Goal: Information Seeking & Learning: Learn about a topic

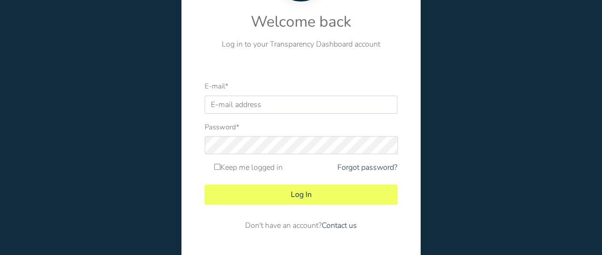
scroll to position [131, 0]
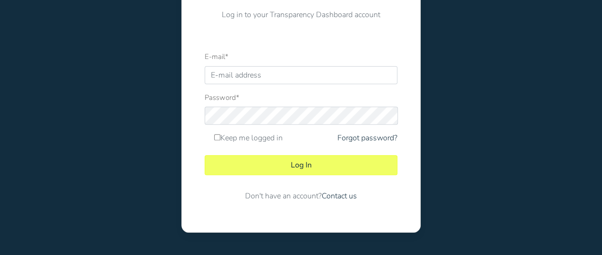
click at [269, 84] on form "E-mail * Password * Keep me logged in Forgot password? Log In Contact us" at bounding box center [301, 130] width 193 height 159
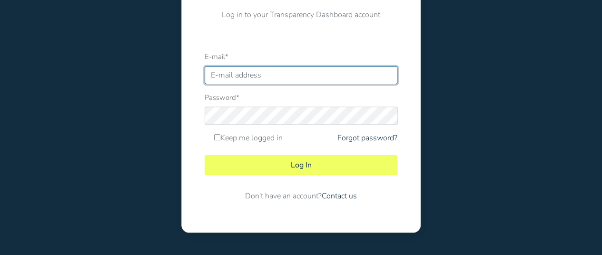
click at [265, 81] on input "E-mail *" at bounding box center [301, 75] width 193 height 18
type input "[EMAIL_ADDRESS][DOMAIN_NAME]"
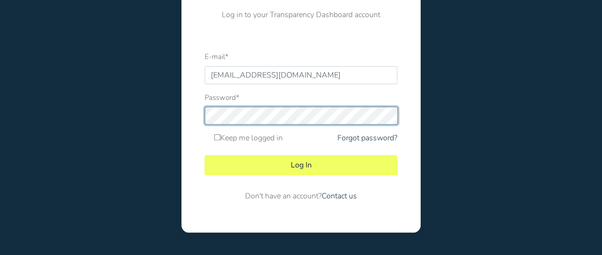
click at [205, 155] on button "Log In" at bounding box center [301, 165] width 193 height 20
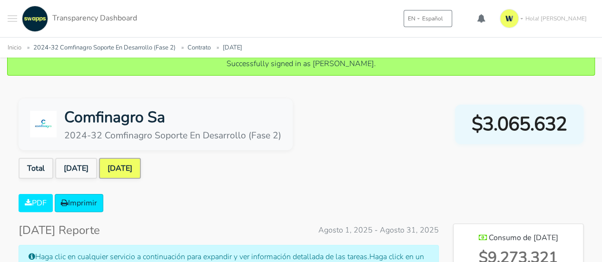
scroll to position [143, 0]
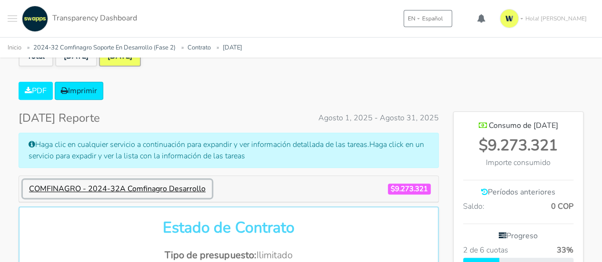
click at [114, 185] on button "COMFINAGRO - 2024-32A Comfinagro Desarrollo" at bounding box center [117, 189] width 189 height 18
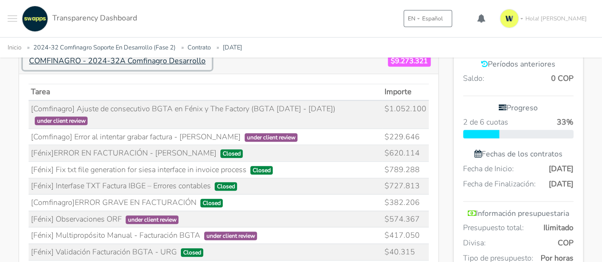
scroll to position [286, 0]
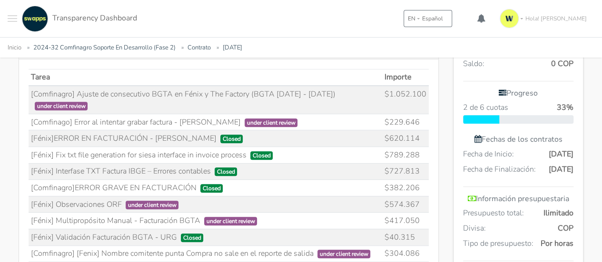
drag, startPoint x: 222, startPoint y: 142, endPoint x: 123, endPoint y: 147, distance: 98.7
click at [123, 147] on td "[Fénix] Fix txt file generation for siesa interface in invoice process Closed" at bounding box center [206, 155] width 354 height 17
drag, startPoint x: 208, startPoint y: 158, endPoint x: 91, endPoint y: 164, distance: 116.8
click at [91, 164] on td "[Fénix] Interfase TXT Factura IBGE – Errores contables Closed" at bounding box center [206, 171] width 354 height 17
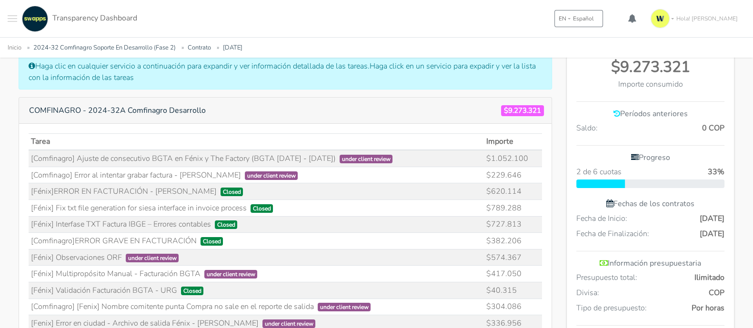
scroll to position [191, 0]
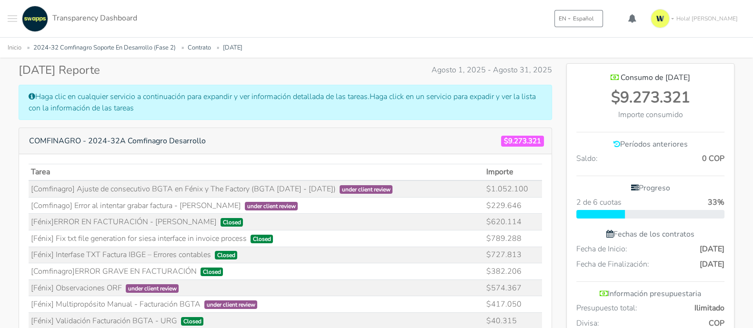
click at [511, 139] on span "$9.273.321" at bounding box center [522, 141] width 43 height 11
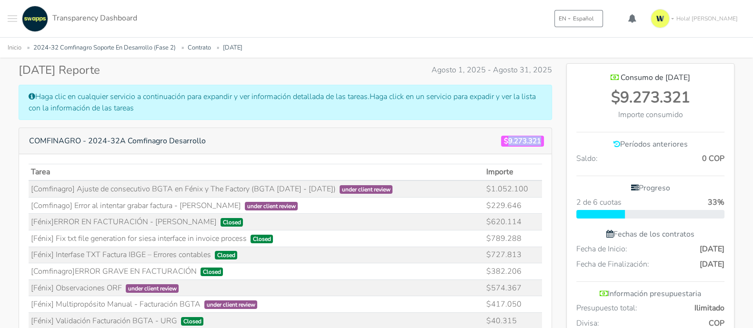
click at [511, 139] on span "$9.273.321" at bounding box center [522, 141] width 43 height 11
click at [503, 139] on span "$9.273.321" at bounding box center [522, 141] width 43 height 11
drag, startPoint x: 503, startPoint y: 139, endPoint x: 536, endPoint y: 141, distance: 33.4
click at [536, 141] on span "$9.273.321" at bounding box center [522, 141] width 43 height 11
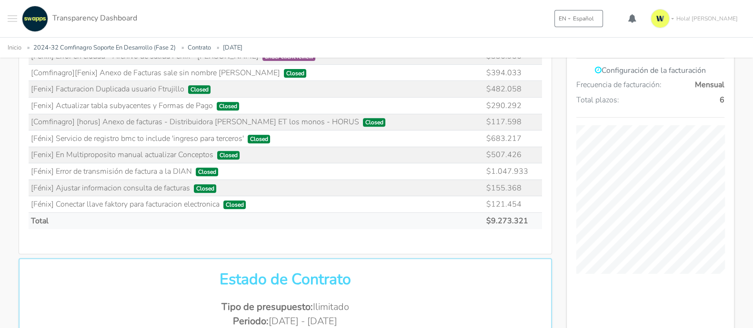
scroll to position [608, 0]
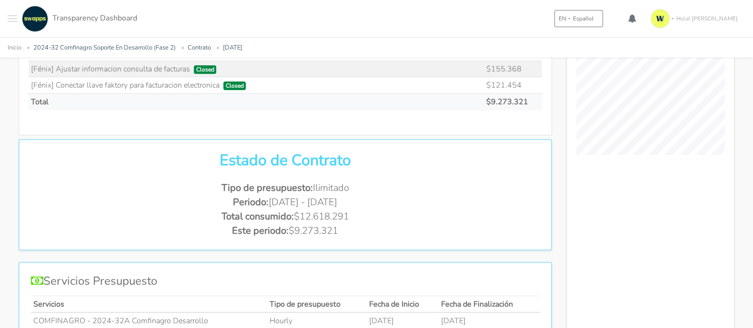
drag, startPoint x: 338, startPoint y: 229, endPoint x: 211, endPoint y: 182, distance: 134.5
click at [211, 182] on ul "Tipo de presupuesto: Ilimitado Periodo: [DATE] - [DATE] Total consumido: $12.61…" at bounding box center [285, 209] width 509 height 57
drag, startPoint x: 221, startPoint y: 154, endPoint x: 371, endPoint y: 222, distance: 164.3
click at [371, 222] on div "Estado de Contrato Tipo de presupuesto: Ilimitado Periodo: [DATE] - [DATE] Tota…" at bounding box center [285, 194] width 523 height 87
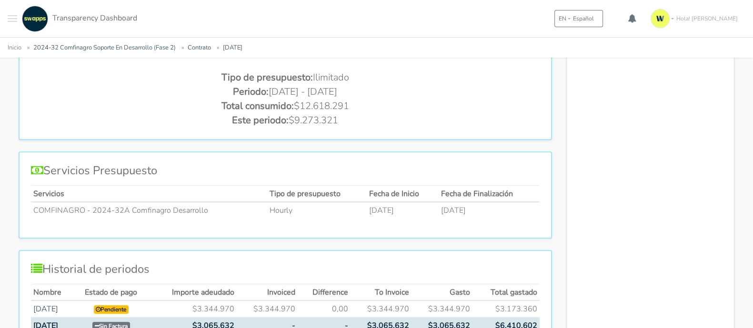
scroll to position [786, 0]
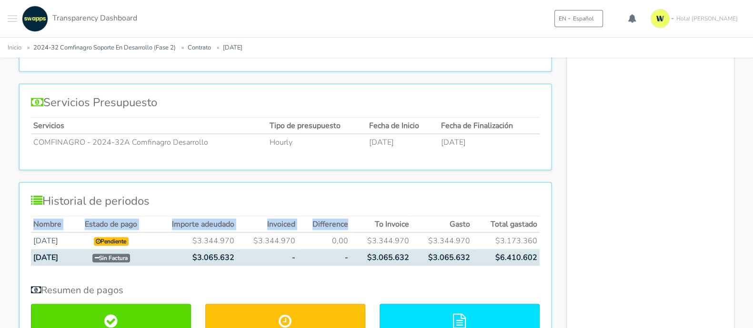
drag, startPoint x: 354, startPoint y: 218, endPoint x: 30, endPoint y: 226, distance: 323.9
click at [32, 227] on table "Nombre Estado de pago Importe adeudado Invoiced Difference To Invoice Gasto Tot…" at bounding box center [285, 241] width 509 height 50
drag, startPoint x: 34, startPoint y: 218, endPoint x: 536, endPoint y: 215, distance: 502.3
click at [536, 216] on tr "Nombre Estado de pago Importe adeudado Invoiced Difference To Invoice Gasto Tot…" at bounding box center [285, 224] width 509 height 17
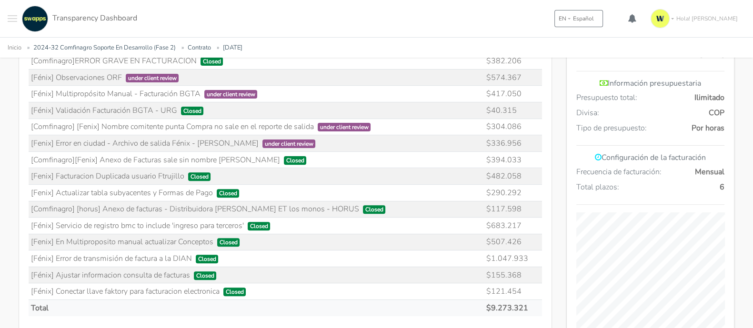
scroll to position [429, 0]
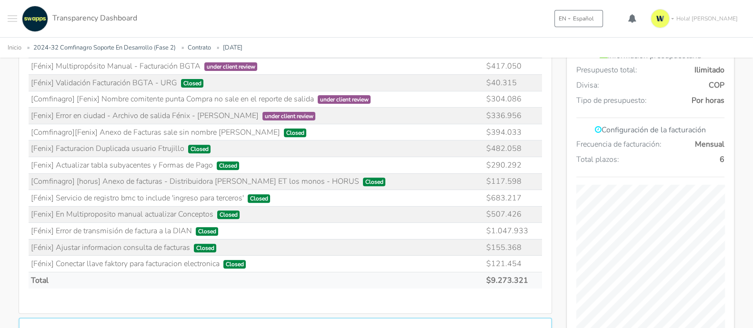
drag, startPoint x: 61, startPoint y: 230, endPoint x: 531, endPoint y: 225, distance: 470.0
click at [531, 225] on tr "[Fénix] Error de transmisión de factura a la DIAN Closed $1.047.933" at bounding box center [285, 231] width 513 height 17
click at [300, 262] on td "Total" at bounding box center [256, 280] width 455 height 16
drag, startPoint x: 90, startPoint y: 254, endPoint x: 225, endPoint y: 260, distance: 134.4
click at [225, 260] on td "[Fénix] Conectar llave faktory para facturacion electronica Closed" at bounding box center [256, 264] width 455 height 17
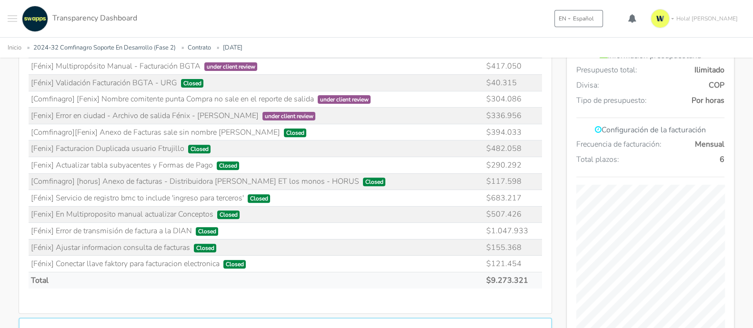
drag, startPoint x: 50, startPoint y: 235, endPoint x: 176, endPoint y: 246, distance: 126.1
click at [176, 246] on tbody "[Comfinagro] Ajuste de consecutivo BGTA en Fénix y The Factory (BGTA [DATE] - […" at bounding box center [285, 106] width 513 height 329
click at [190, 246] on td "[Fénix] Ajustar informacion consulta de facturas Closed" at bounding box center [256, 247] width 455 height 17
drag, startPoint x: 190, startPoint y: 246, endPoint x: 60, endPoint y: 249, distance: 130.5
click at [60, 249] on td "[Fénix] Ajustar informacion consulta de facturas Closed" at bounding box center [256, 247] width 455 height 17
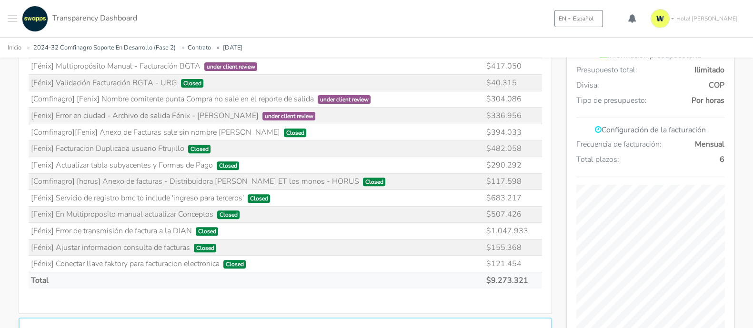
click at [156, 244] on td "[Fénix] Ajustar informacion consulta de facturas Closed" at bounding box center [256, 247] width 455 height 17
drag, startPoint x: 59, startPoint y: 224, endPoint x: 208, endPoint y: 220, distance: 149.6
click at [208, 223] on td "[Fénix] Error de transmisión de factura a la DIAN Closed" at bounding box center [256, 231] width 455 height 17
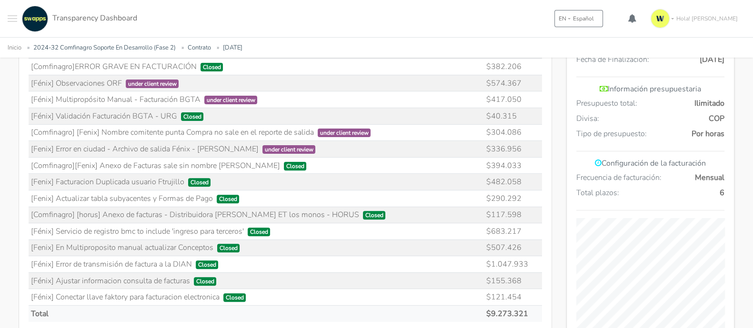
scroll to position [369, 0]
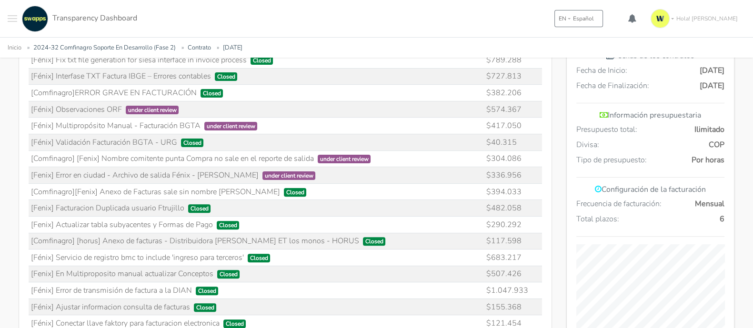
drag, startPoint x: 212, startPoint y: 269, endPoint x: 54, endPoint y: 274, distance: 157.7
click at [54, 262] on td "[Fenix] En Multiproposito manual actualizar Conceptos Closed" at bounding box center [256, 274] width 455 height 17
click at [219, 262] on span "Closed" at bounding box center [228, 274] width 23 height 9
drag, startPoint x: 217, startPoint y: 269, endPoint x: 52, endPoint y: 259, distance: 165.6
click at [52, 259] on tbody "[Comfinagro] Ajuste de consecutivo BGTA en Fénix y The Factory (BGTA [DATE] - […" at bounding box center [285, 166] width 513 height 329
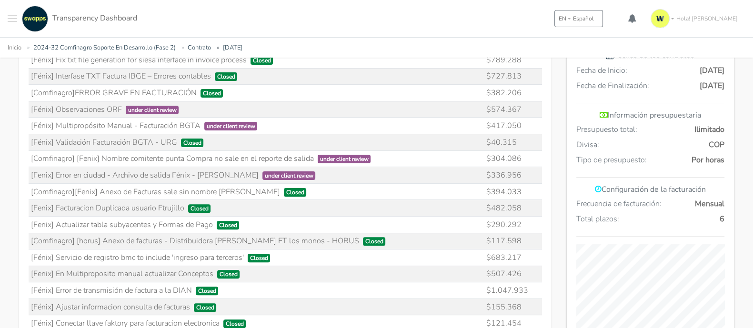
drag, startPoint x: 329, startPoint y: 239, endPoint x: 42, endPoint y: 242, distance: 287.6
click at [42, 242] on td "[Comfinagro] [horus] Anexo de facturas - Distribuidora [PERSON_NAME] ET los mon…" at bounding box center [256, 241] width 455 height 17
drag, startPoint x: 210, startPoint y: 220, endPoint x: 48, endPoint y: 227, distance: 163.0
click at [48, 227] on td "[Fenix] Actualizar tabla subyacentes y Formas de Pago Closed" at bounding box center [256, 224] width 455 height 17
drag, startPoint x: 183, startPoint y: 207, endPoint x: 54, endPoint y: 207, distance: 129.0
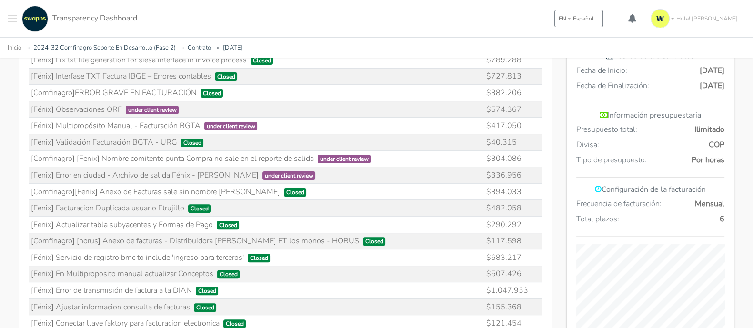
click at [54, 207] on td "[Fenix] Facturacion Duplicada usuario Ftrujillo Closed" at bounding box center [256, 208] width 455 height 17
drag, startPoint x: 252, startPoint y: 184, endPoint x: 62, endPoint y: 191, distance: 190.6
click at [62, 191] on td "[Comfinagro][Fenix] Anexo de Facturas sale sin nombre [PERSON_NAME] Closed" at bounding box center [256, 191] width 455 height 17
drag, startPoint x: 107, startPoint y: 168, endPoint x: 252, endPoint y: 170, distance: 145.7
click at [252, 170] on td "[Fenix] Error en ciudad - Archivo de salida Fénix - [PERSON_NAME] under client …" at bounding box center [256, 175] width 455 height 17
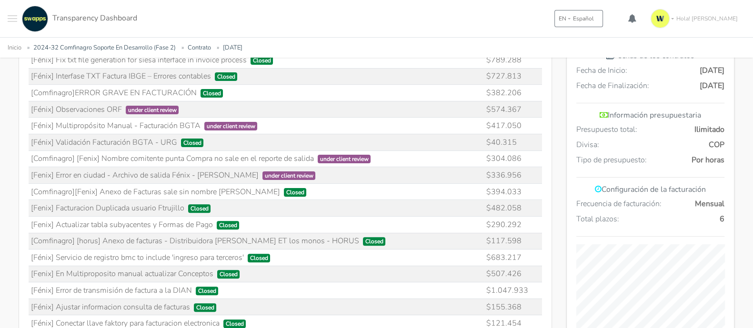
drag, startPoint x: 314, startPoint y: 156, endPoint x: 35, endPoint y: 152, distance: 278.6
click at [31, 156] on td "[Comfinagro] [Fenix] Nombre comitente punta Compra no sale en el reporte de sal…" at bounding box center [256, 158] width 455 height 17
drag, startPoint x: 257, startPoint y: 189, endPoint x: 59, endPoint y: 189, distance: 197.6
click at [59, 189] on td "[Comfinagro][Fenix] Anexo de Facturas sale sin nombre [PERSON_NAME] Closed" at bounding box center [256, 191] width 455 height 17
drag, startPoint x: 173, startPoint y: 118, endPoint x: 222, endPoint y: 116, distance: 49.1
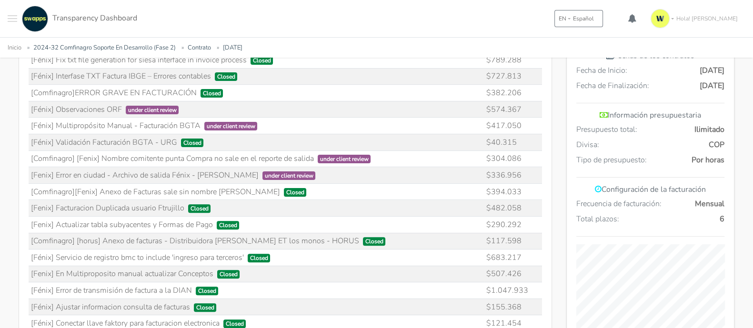
click at [222, 118] on td "[Fénix] Multipropósito Manual - Facturación BGTA under client review" at bounding box center [256, 126] width 455 height 17
drag, startPoint x: 236, startPoint y: 139, endPoint x: 339, endPoint y: 150, distance: 103.4
click at [339, 150] on td "[Comfinagro] [Fenix] Nombre comitente punta Compra no sale en el reporte de sal…" at bounding box center [256, 158] width 455 height 17
drag, startPoint x: 61, startPoint y: 136, endPoint x: 174, endPoint y: 134, distance: 112.9
click at [174, 134] on td "[Fénix] Validación Facturación BGTA - URG Closed" at bounding box center [256, 142] width 455 height 17
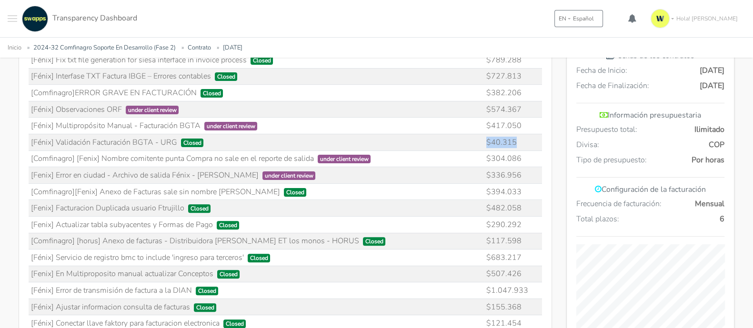
drag, startPoint x: 519, startPoint y: 134, endPoint x: 480, endPoint y: 141, distance: 39.2
click at [480, 141] on tr "[Fénix] Validación Facturación BGTA - URG Closed $40.315" at bounding box center [285, 142] width 513 height 17
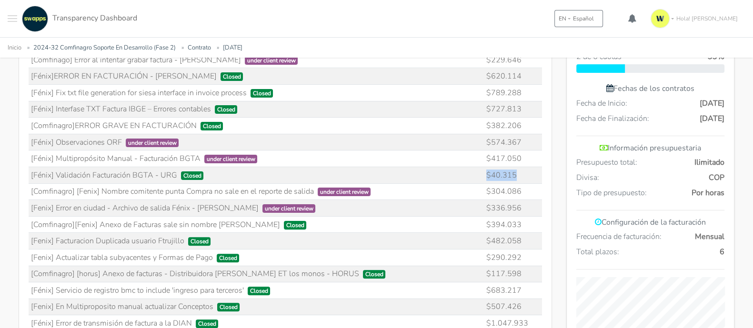
scroll to position [310, 0]
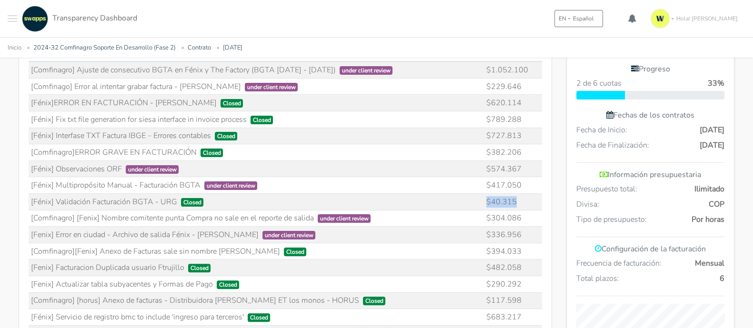
drag, startPoint x: 198, startPoint y: 180, endPoint x: 50, endPoint y: 186, distance: 148.2
click at [50, 186] on td "[Fénix] Multipropósito Manual - Facturación BGTA under client review" at bounding box center [256, 185] width 455 height 17
drag, startPoint x: 120, startPoint y: 165, endPoint x: 57, endPoint y: 162, distance: 63.4
click at [57, 162] on td "[Fénix] Observaciones ORF under client review" at bounding box center [256, 168] width 455 height 17
drag, startPoint x: 105, startPoint y: 166, endPoint x: 150, endPoint y: 195, distance: 53.6
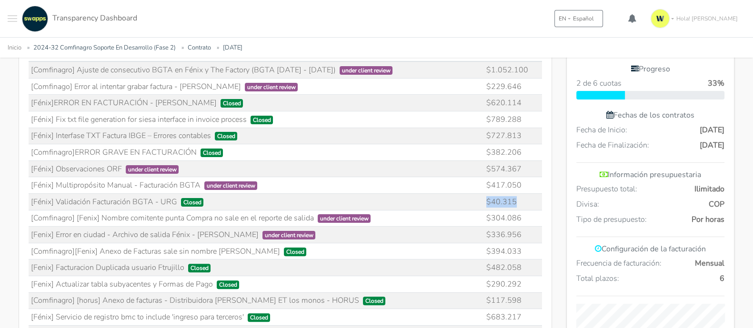
click at [153, 194] on td "[Fénix] Validación Facturación BGTA - URG Closed" at bounding box center [256, 201] width 455 height 17
drag, startPoint x: 121, startPoint y: 161, endPoint x: 29, endPoint y: 160, distance: 92.9
click at [29, 160] on td "[Fénix] Observaciones ORF under client review" at bounding box center [256, 168] width 455 height 17
drag, startPoint x: 188, startPoint y: 146, endPoint x: 58, endPoint y: 152, distance: 130.6
click at [58, 152] on td "[Comfinagro]ERROR GRAVE EN FACTURACIÓN Closed" at bounding box center [256, 152] width 455 height 17
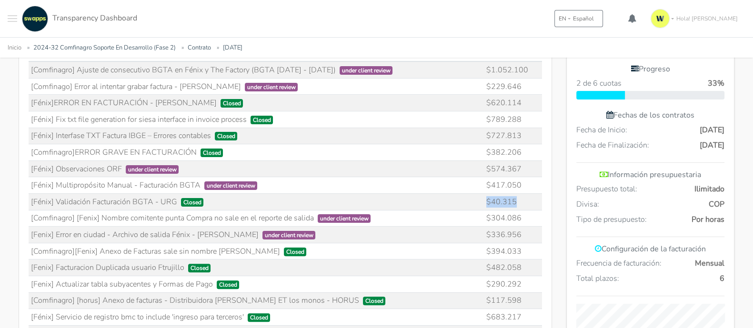
drag, startPoint x: 209, startPoint y: 131, endPoint x: 43, endPoint y: 135, distance: 165.8
click at [43, 135] on td "[Fénix] Interfase TXT Factura IBGE – Errores contables Closed" at bounding box center [256, 136] width 455 height 17
drag, startPoint x: 250, startPoint y: 116, endPoint x: 45, endPoint y: 120, distance: 204.3
click at [45, 120] on td "[Fénix] Fix txt file generation for siesa interface in invoice process Closed" at bounding box center [256, 119] width 455 height 17
drag, startPoint x: 207, startPoint y: 131, endPoint x: 105, endPoint y: 118, distance: 102.2
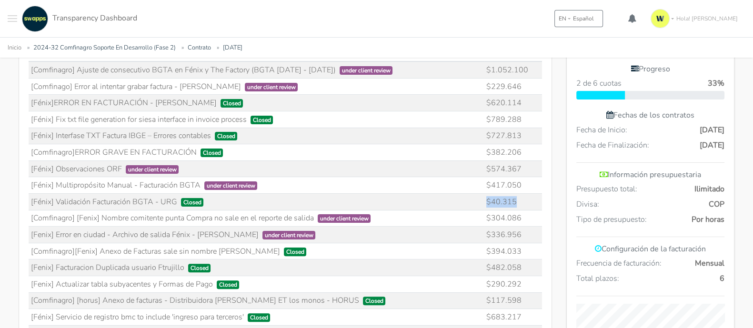
click at [105, 118] on tbody "[Comfinagro] Ajuste de consecutivo BGTA en Fénix y The Factory (BGTA [DATE] - […" at bounding box center [285, 225] width 513 height 329
drag, startPoint x: 212, startPoint y: 98, endPoint x: 116, endPoint y: 91, distance: 96.4
click at [42, 116] on tbody "[Comfinagro] Ajuste de consecutivo BGTA en Fénix y The Factory (BGTA [DATE] - […" at bounding box center [285, 225] width 513 height 329
drag, startPoint x: 185, startPoint y: 82, endPoint x: 115, endPoint y: 94, distance: 71.5
click at [114, 94] on tbody "[Comfinagro] Ajuste de consecutivo BGTA en Fénix y The Factory (BGTA [DATE] - […" at bounding box center [285, 225] width 513 height 329
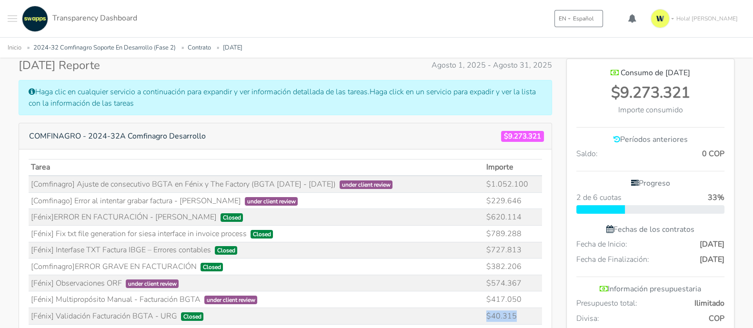
scroll to position [191, 0]
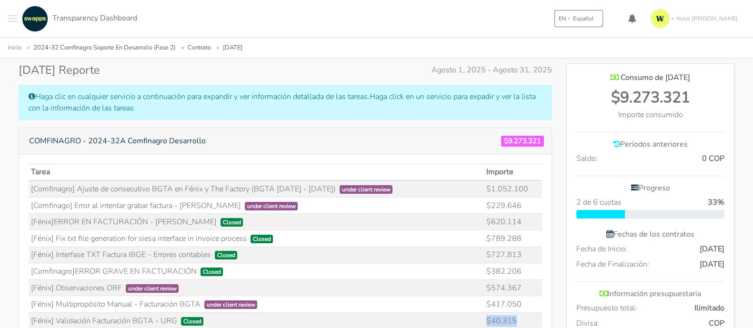
drag, startPoint x: 238, startPoint y: 184, endPoint x: 100, endPoint y: 193, distance: 138.4
click at [100, 193] on td "[Comfinagro] Ajuste de consecutivo BGTA en Fénix y The Factory (BGTA [DATE] - […" at bounding box center [256, 188] width 455 height 17
click at [495, 176] on th "Importe" at bounding box center [513, 172] width 58 height 17
click at [484, 186] on td "$1.052.100" at bounding box center [513, 188] width 58 height 17
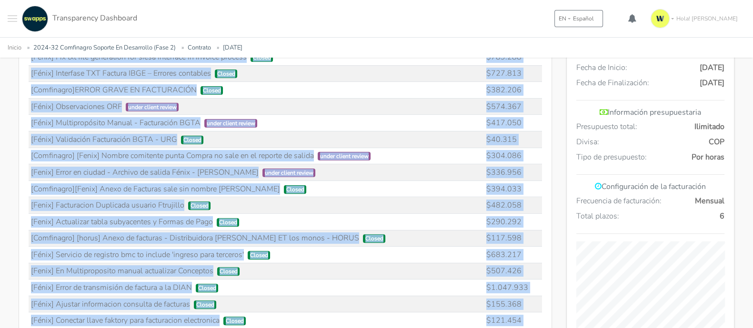
drag, startPoint x: 484, startPoint y: 182, endPoint x: 521, endPoint y: 319, distance: 141.0
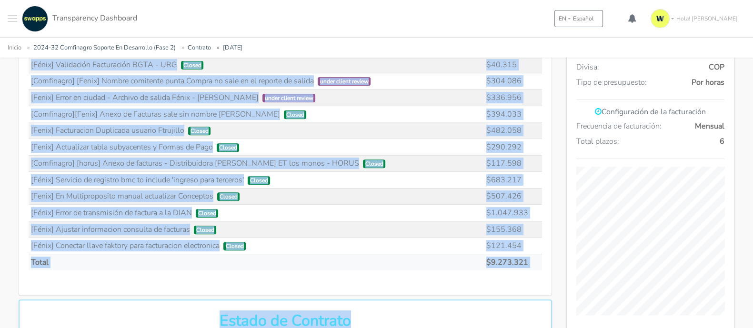
click at [534, 262] on div "Tarea Importe under client review $1.052.100 $229.646 $620.114 $789.288 Total" at bounding box center [285, 93] width 513 height 370
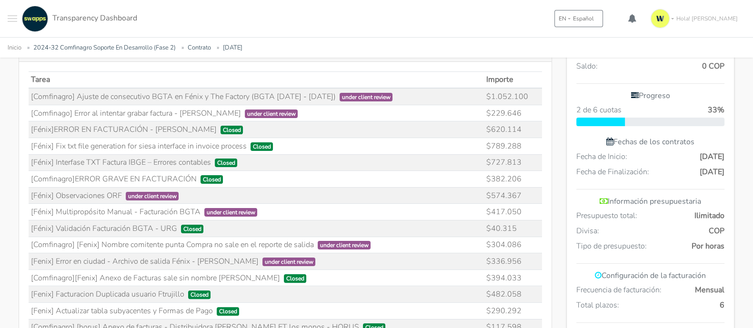
scroll to position [189, 0]
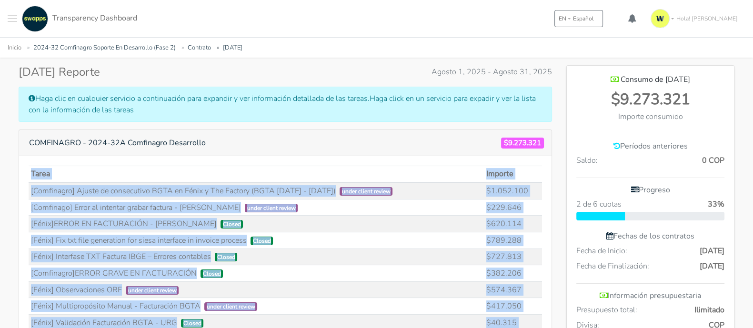
drag, startPoint x: 541, startPoint y: 259, endPoint x: 28, endPoint y: 193, distance: 517.9
copy div "Tarea Importe [Comfinagro] Ajuste de consecutivo BGTA en Fénix y The Factory (B…"
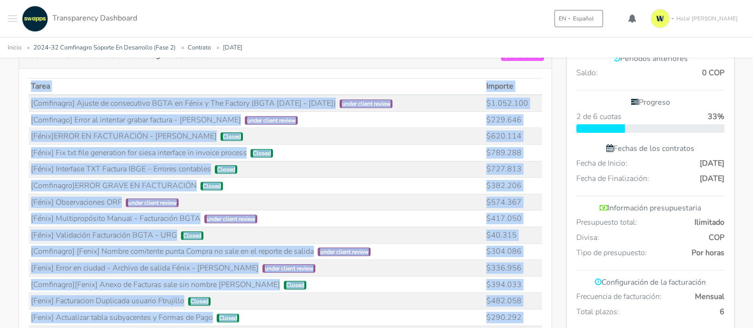
scroll to position [427, 0]
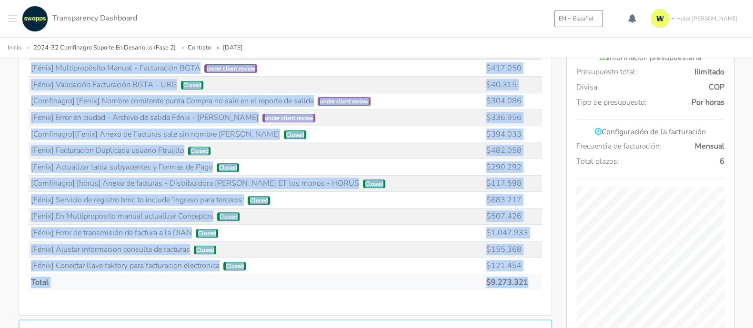
click at [499, 262] on td "$9.273.321" at bounding box center [513, 282] width 58 height 16
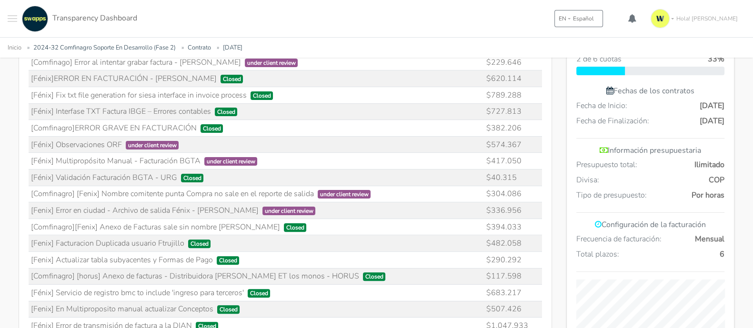
scroll to position [189, 0]
